Goal: Information Seeking & Learning: Check status

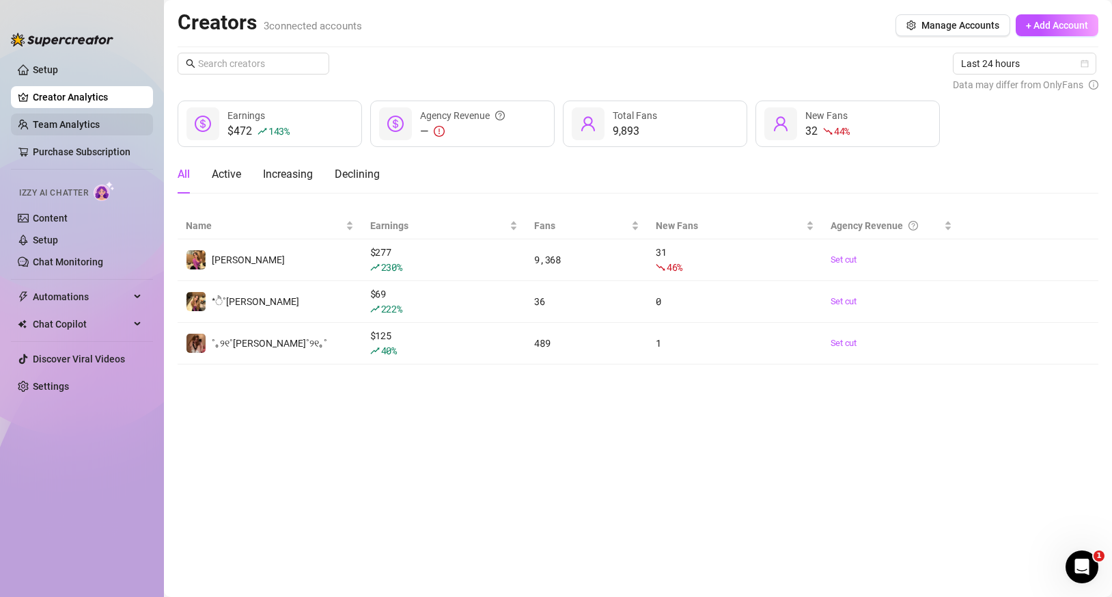
click at [100, 122] on link "Team Analytics" at bounding box center [66, 124] width 67 height 11
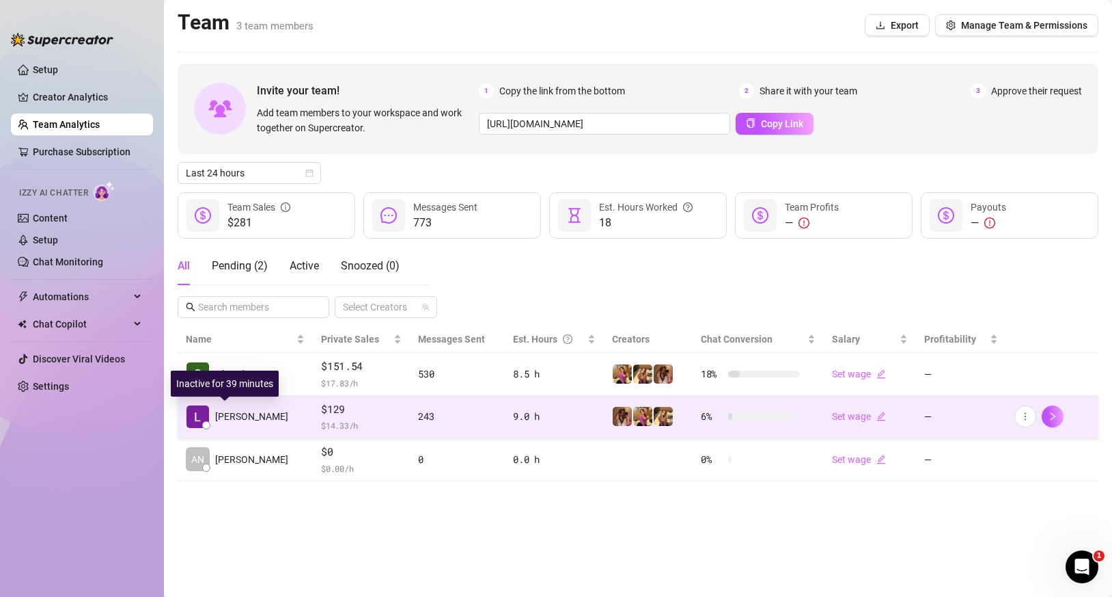
click at [257, 415] on span "Laurence L." at bounding box center [251, 416] width 73 height 15
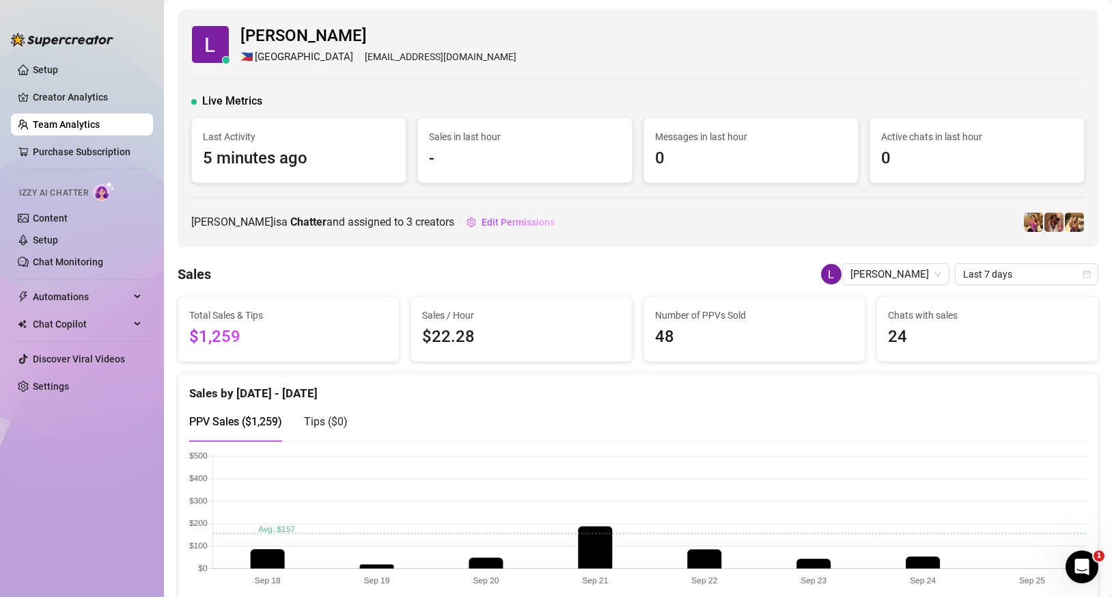
click at [60, 82] on ul "Setup Creator Analytics Team Analytics Purchase Subscription Izzy AI Chatter Co…" at bounding box center [82, 315] width 142 height 525
click at [62, 87] on link "Creator Analytics" at bounding box center [87, 97] width 109 height 22
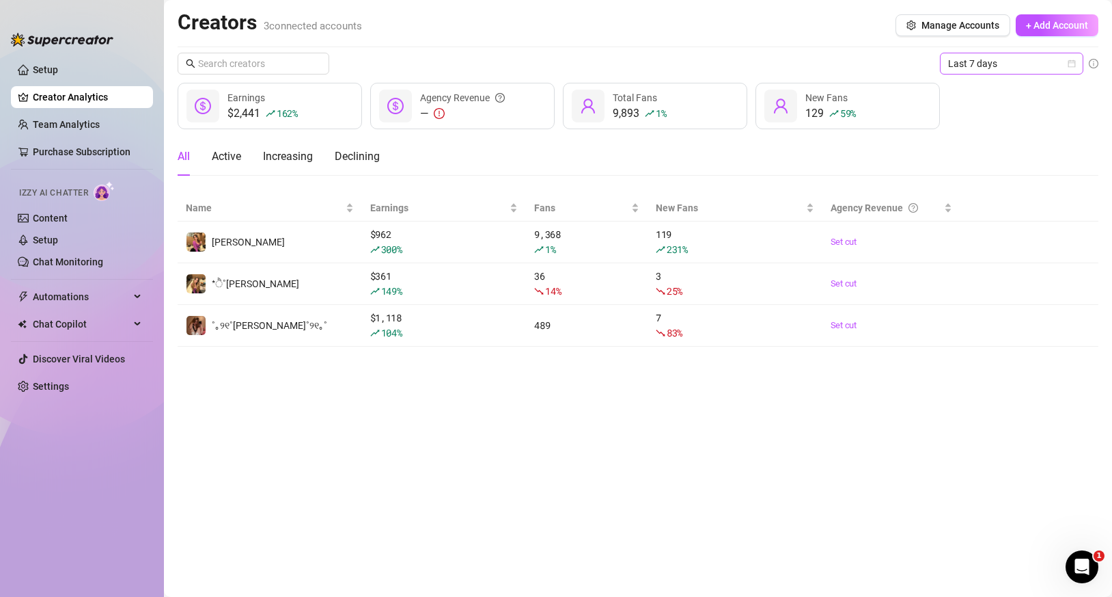
click at [987, 57] on span "Last 7 days" at bounding box center [1011, 63] width 127 height 21
click at [968, 173] on div "Custom date" at bounding box center [1012, 178] width 122 height 15
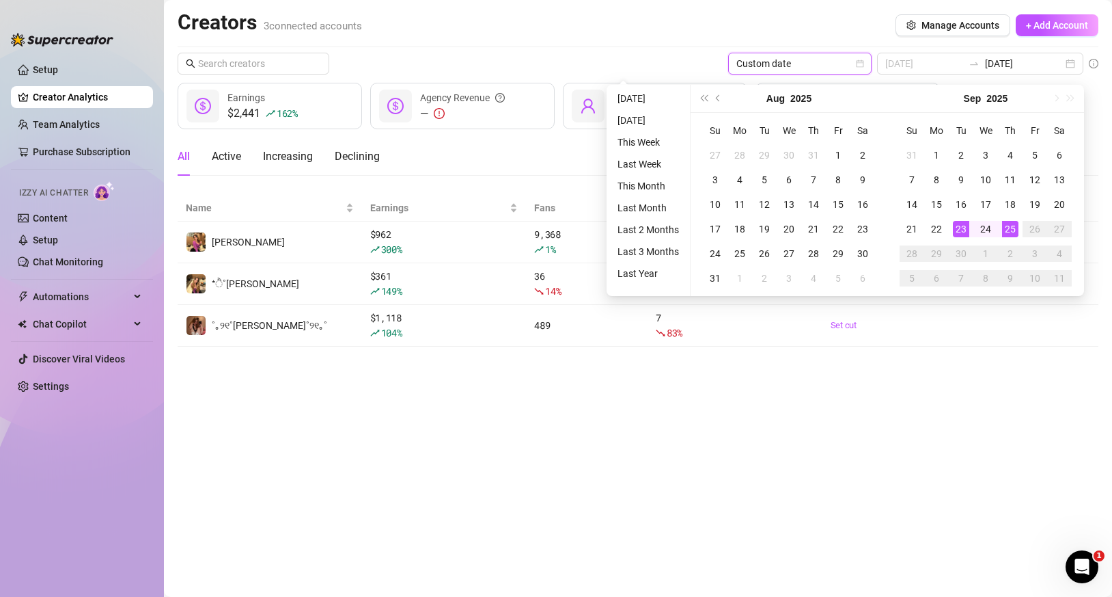
type input "[DATE]"
click at [1007, 227] on div "25" at bounding box center [1010, 229] width 16 height 16
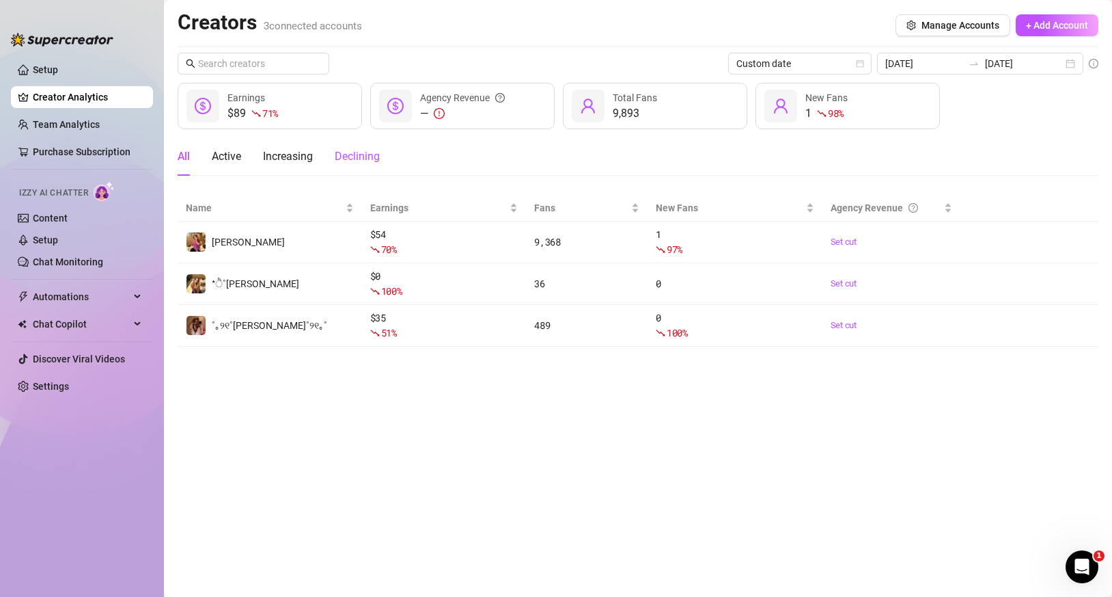
click at [367, 156] on div "Declining" at bounding box center [357, 156] width 45 height 16
click at [287, 164] on div "Increasing" at bounding box center [288, 156] width 50 height 16
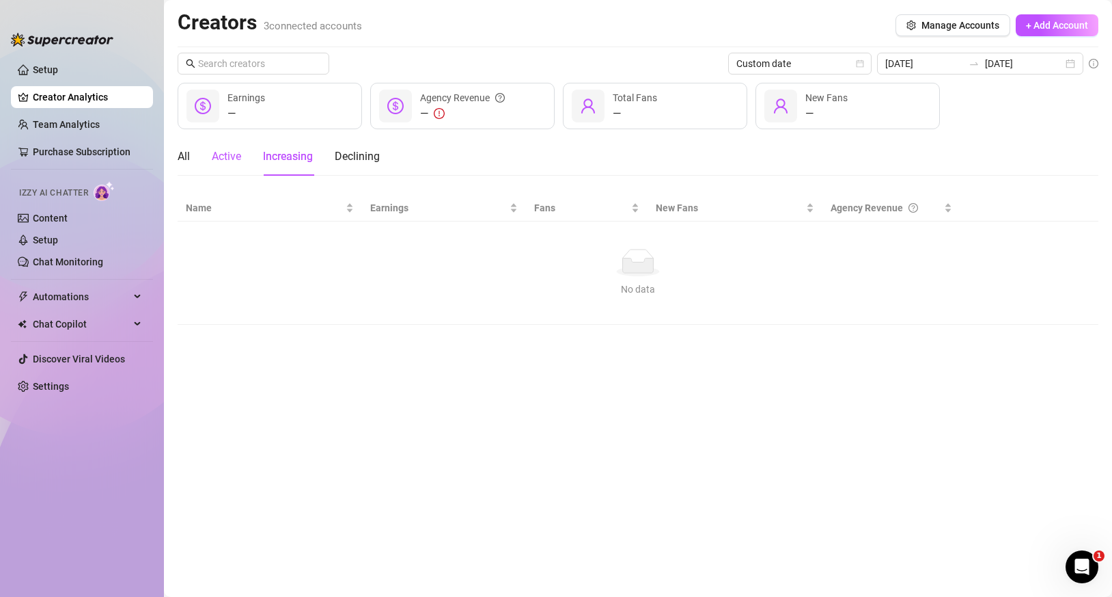
click at [226, 159] on div "Active" at bounding box center [226, 156] width 29 height 16
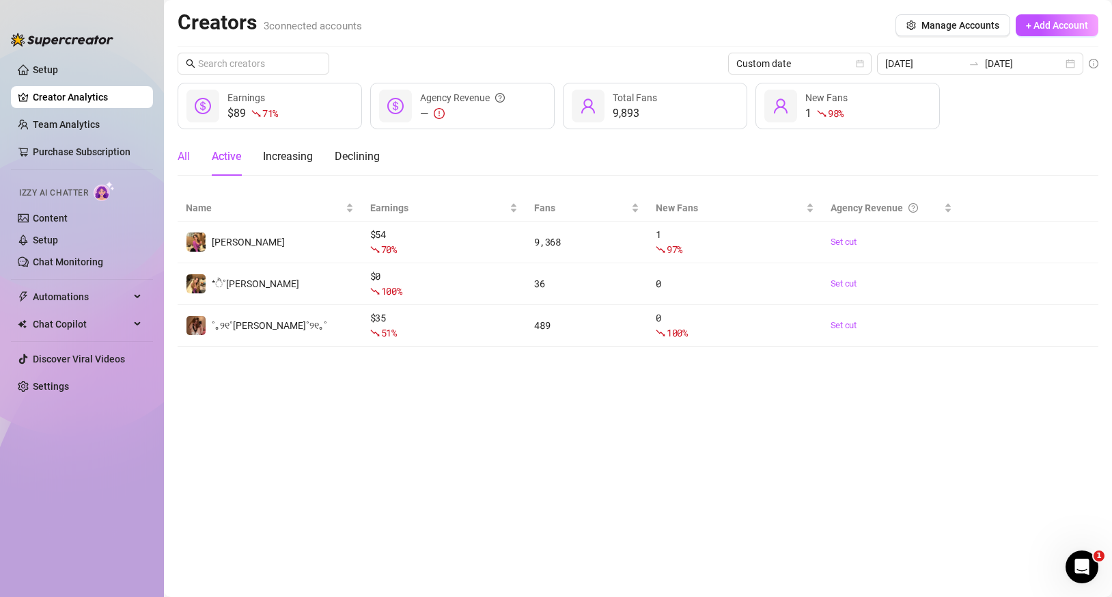
click at [179, 164] on div "All" at bounding box center [184, 156] width 12 height 16
